Goal: Navigation & Orientation: Find specific page/section

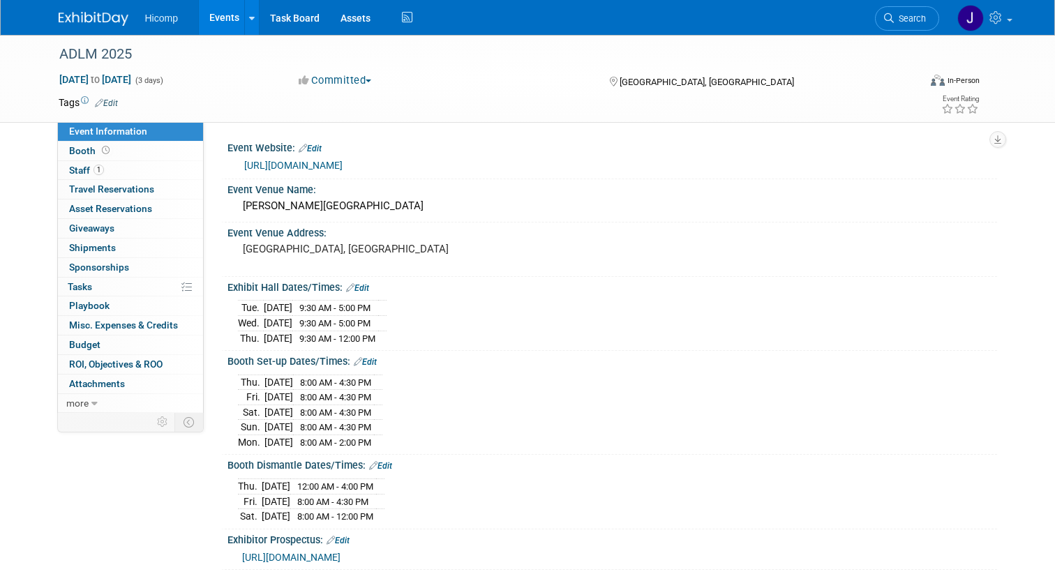
click at [126, 35] on body "Hicomp Events Add Event Bulk Upload Events Shareable Event Boards Recently View…" at bounding box center [527, 287] width 1055 height 574
click at [163, 20] on span "Hicomp" at bounding box center [161, 18] width 33 height 11
click at [171, 22] on span "Hicomp" at bounding box center [161, 18] width 33 height 11
click at [229, 20] on link "Events" at bounding box center [224, 17] width 51 height 35
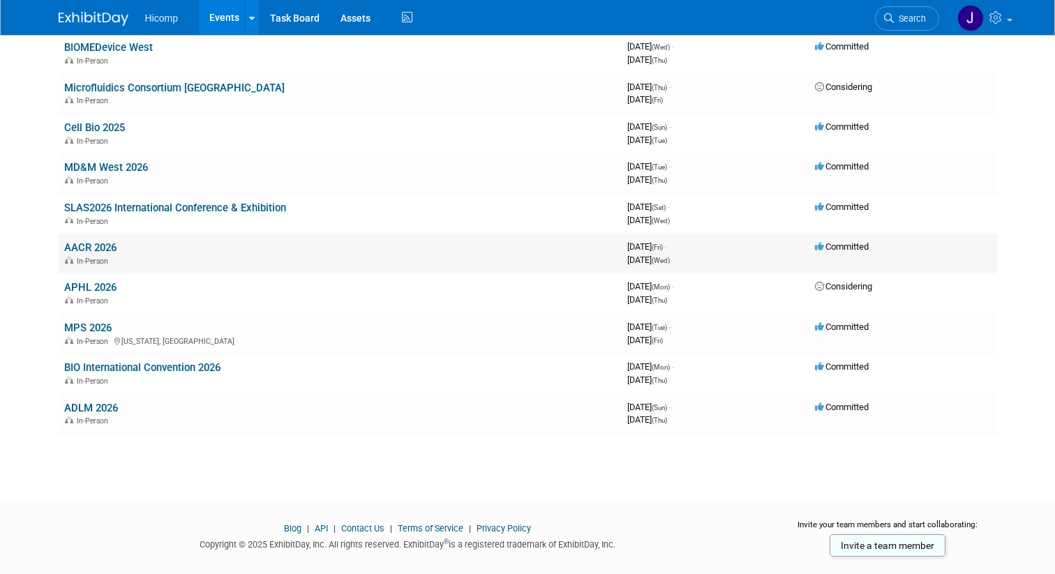
scroll to position [503, 0]
